Goal: Navigation & Orientation: Go to known website

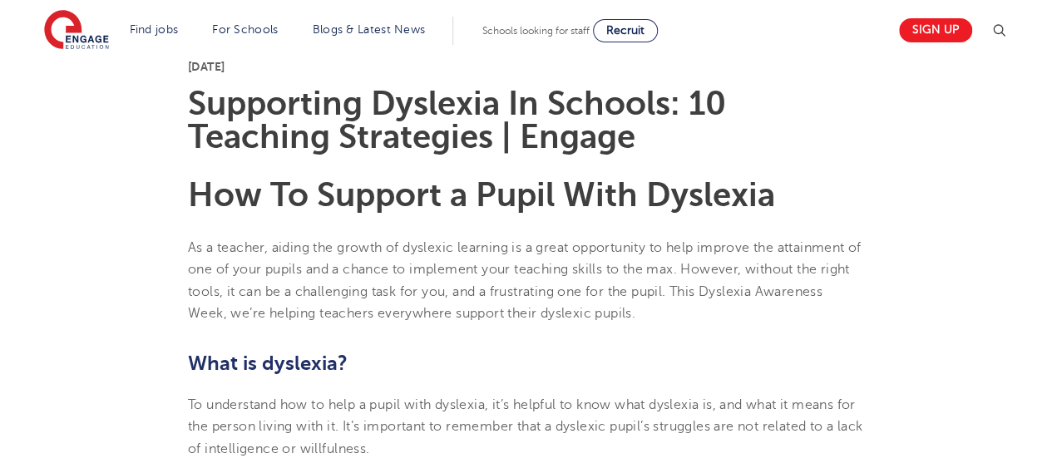
scroll to position [454, 0]
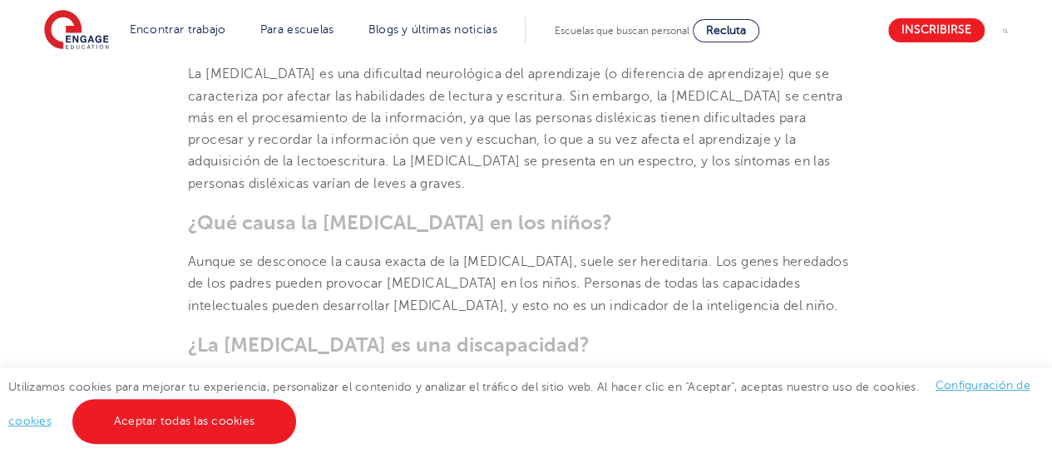
scroll to position [1054, 0]
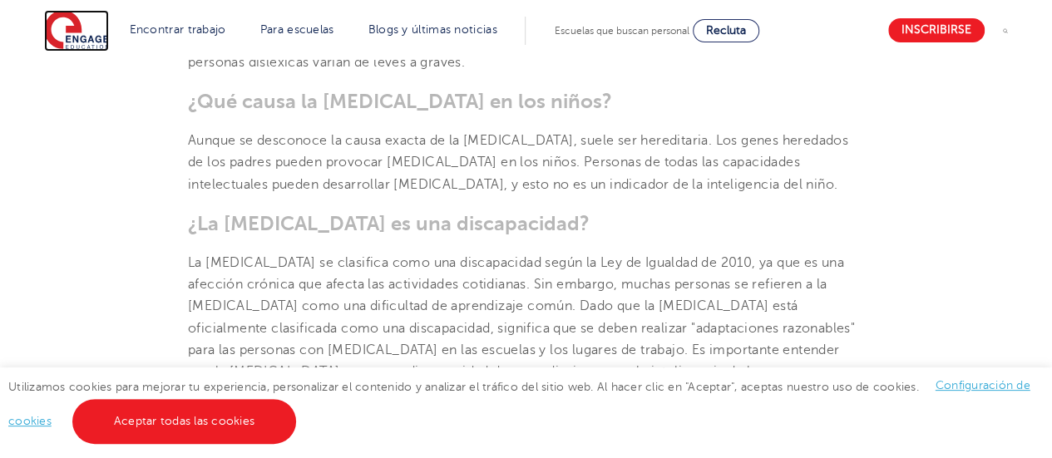
click at [92, 39] on img at bounding box center [76, 31] width 65 height 42
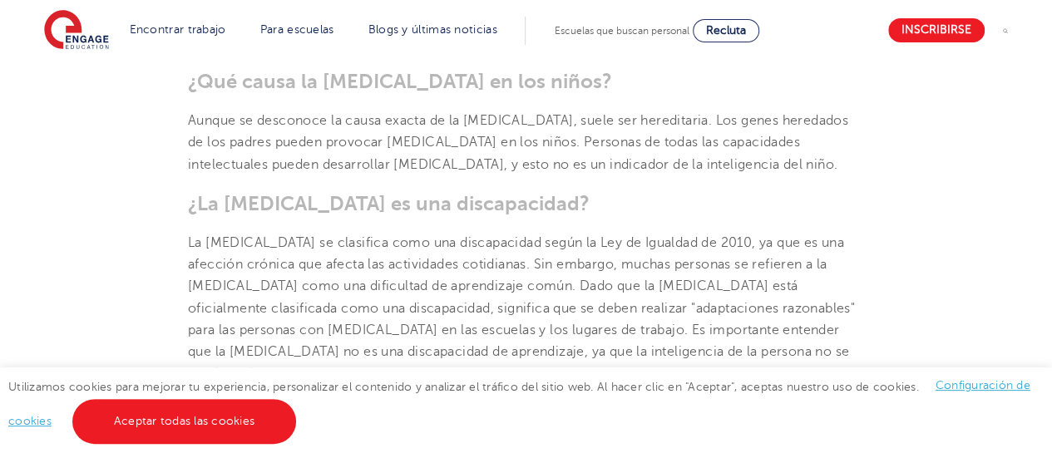
scroll to position [1091, 0]
